Goal: Task Accomplishment & Management: Use online tool/utility

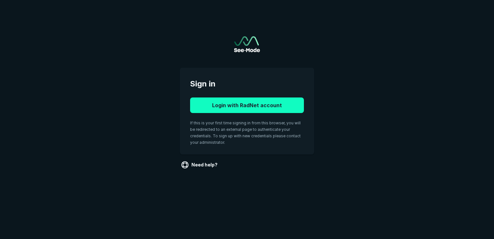
click at [264, 105] on button "Login with RadNet account" at bounding box center [247, 105] width 114 height 16
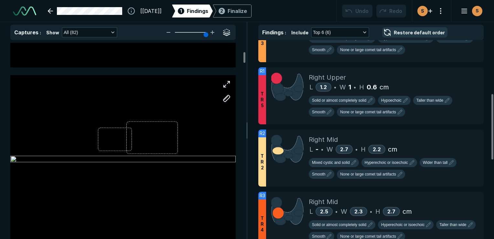
scroll to position [679, 0]
